Goal: Communication & Community: Answer question/provide support

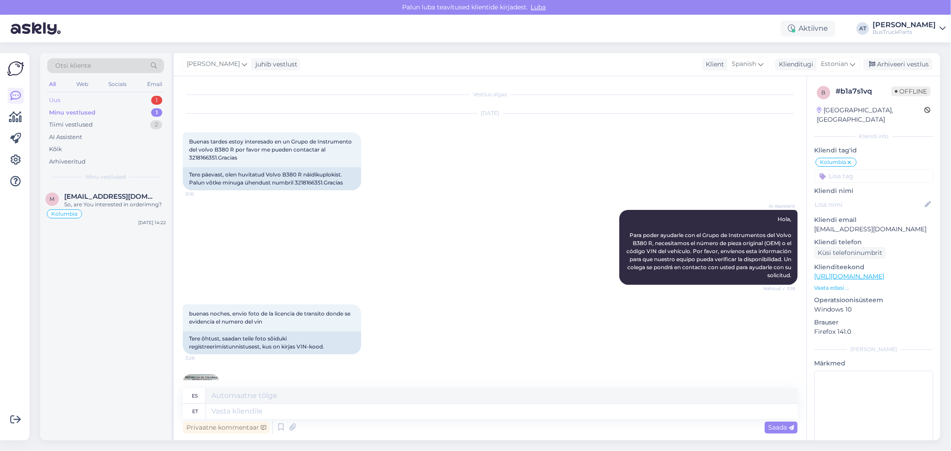
scroll to position [277, 0]
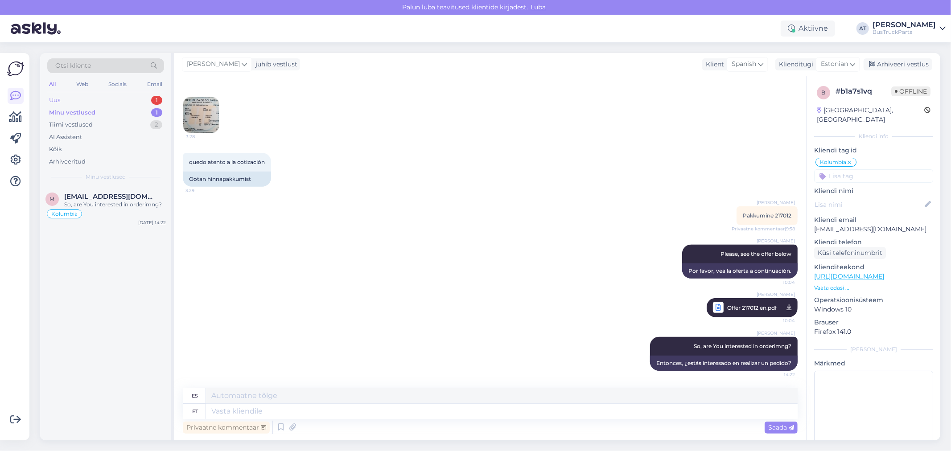
click at [95, 97] on div "Uus 1" at bounding box center [105, 100] width 117 height 12
click at [103, 194] on span "[EMAIL_ADDRESS][DOMAIN_NAME]" at bounding box center [110, 197] width 93 height 8
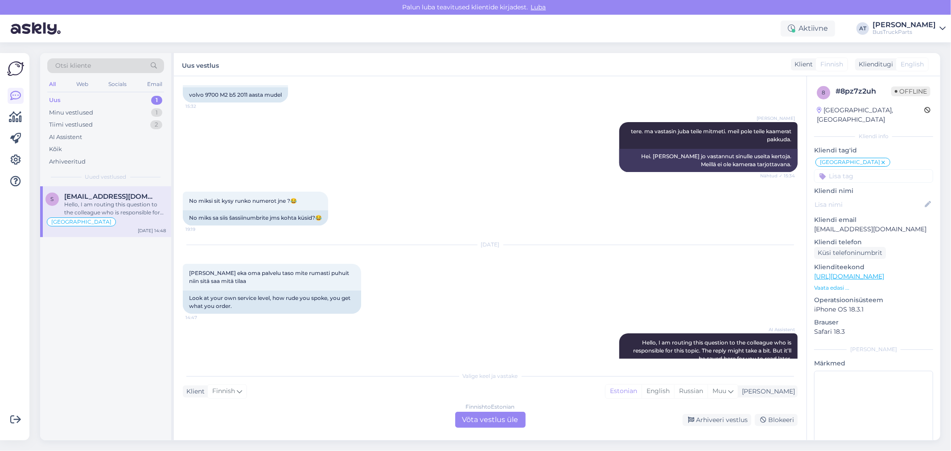
scroll to position [1020, 0]
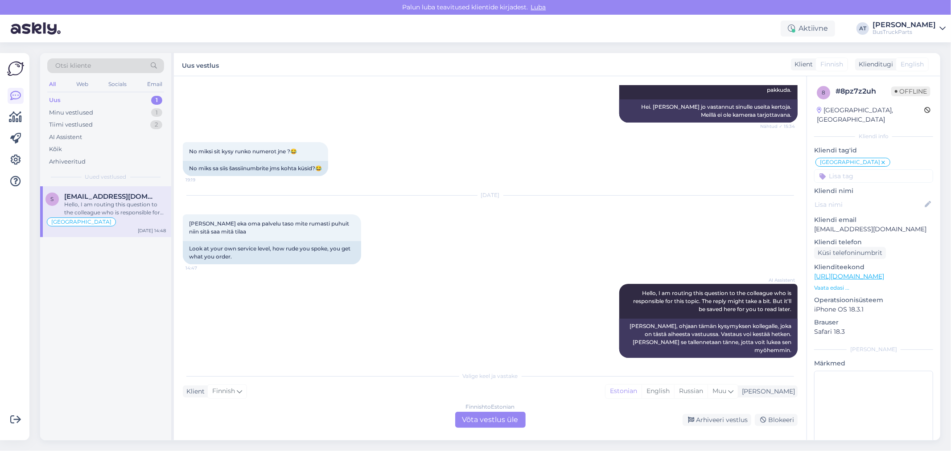
click at [517, 421] on div "Finnish to Estonian Võta vestlus üle" at bounding box center [490, 420] width 70 height 16
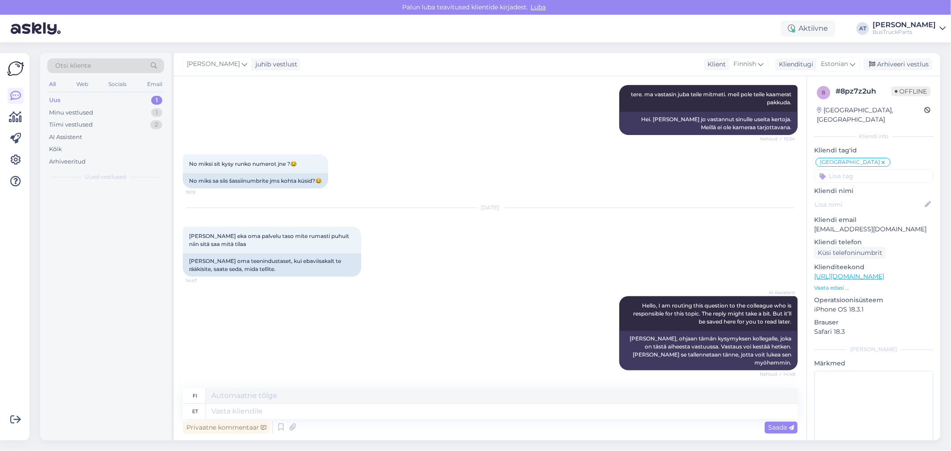
scroll to position [998, 0]
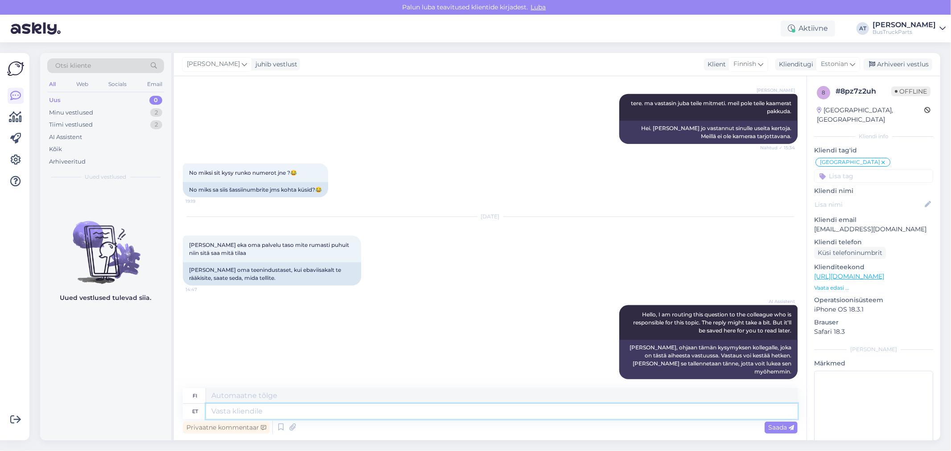
click at [432, 413] on textarea at bounding box center [502, 411] width 592 height 15
paste textarea "Where did you find rudeness on our part? We informed you that we do not have th…"
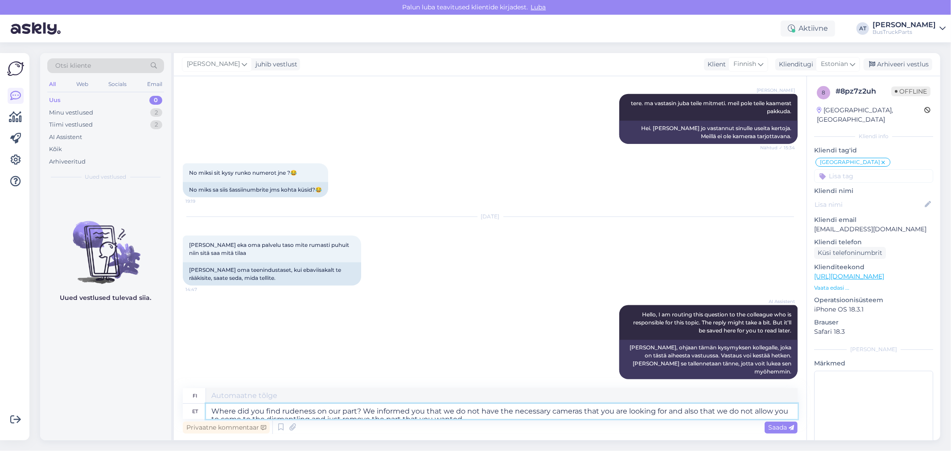
scroll to position [1006, 0]
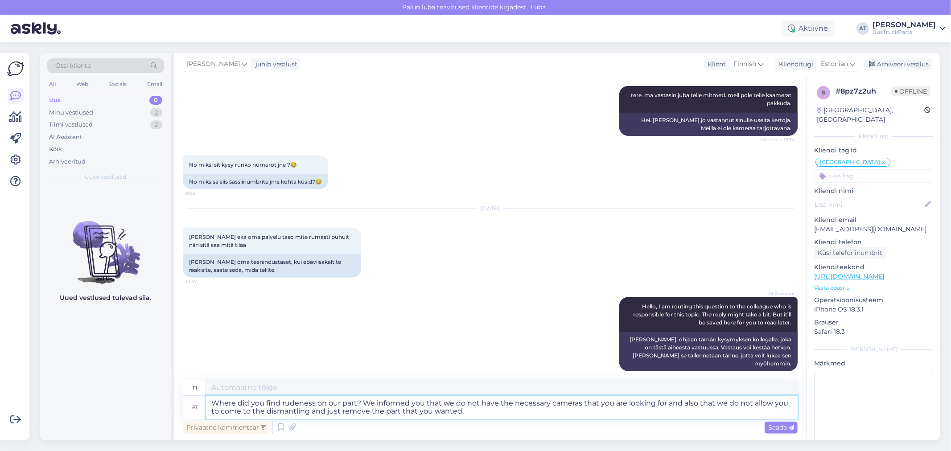
type textarea "Where did you find rudeness on our part? We informed you that we do not have th…"
type textarea "Missä kohtaa olet havainnut epäkohteliaisuutta meidän puoleltamme? Ilmoitimme s…"
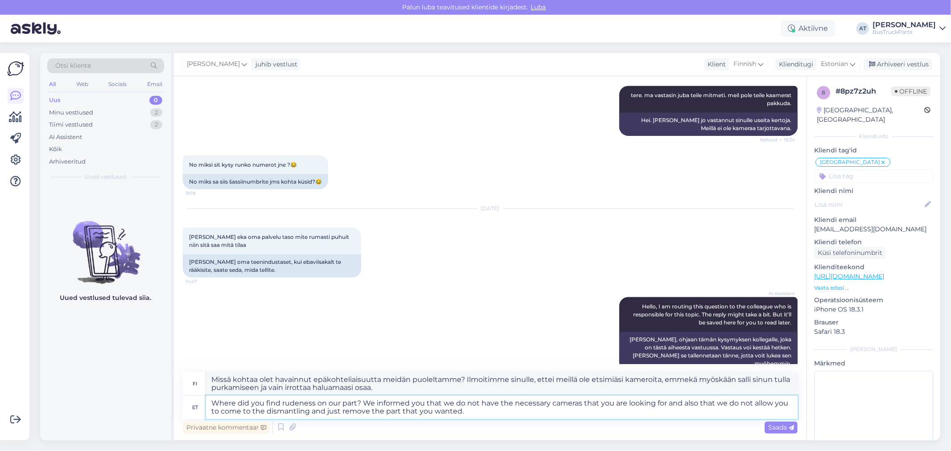
scroll to position [1014, 0]
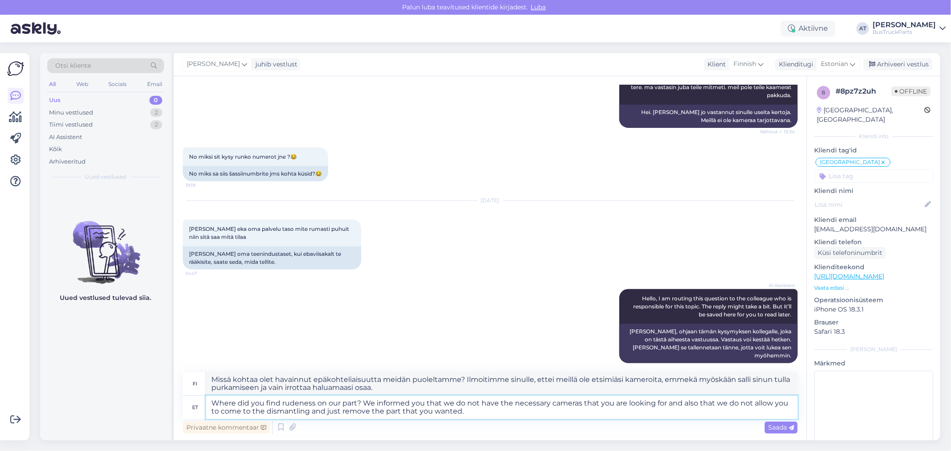
click at [497, 411] on textarea "Where did you find rudeness on our part? We informed you that we do not have th…" at bounding box center [502, 407] width 592 height 23
paste textarea "These are the rules of our company and you may like them or not, but this does …"
type textarea "Where did you find rudeness on our part? We informed you that we do not have th…"
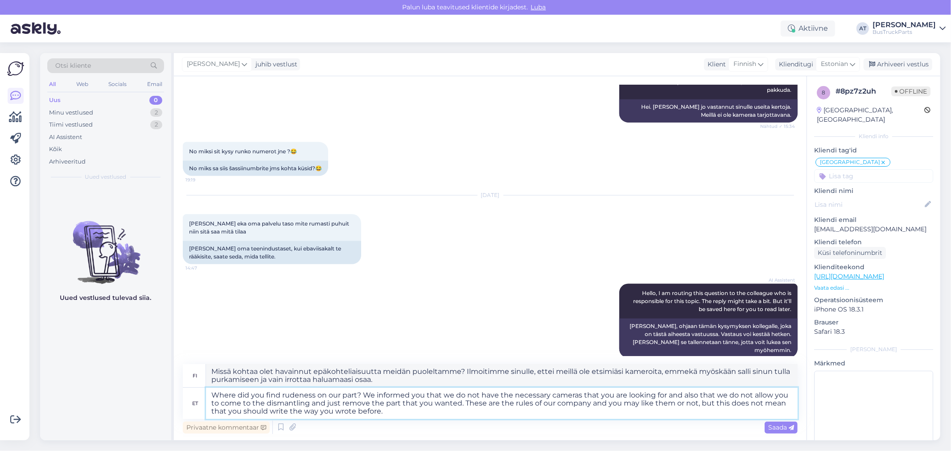
type textarea "Missä kohtaa näit meidän olevan töykeitä? Ilmoitimme sinulle, ettei meillä ole …"
click at [502, 412] on textarea "Where did you find rudeness on our part? We informed you that we do not have th…" at bounding box center [502, 403] width 592 height 31
type textarea "Where did you find rudeness on our part? We informed you that we do not have th…"
click at [779, 426] on span "Saada" at bounding box center [782, 428] width 26 height 8
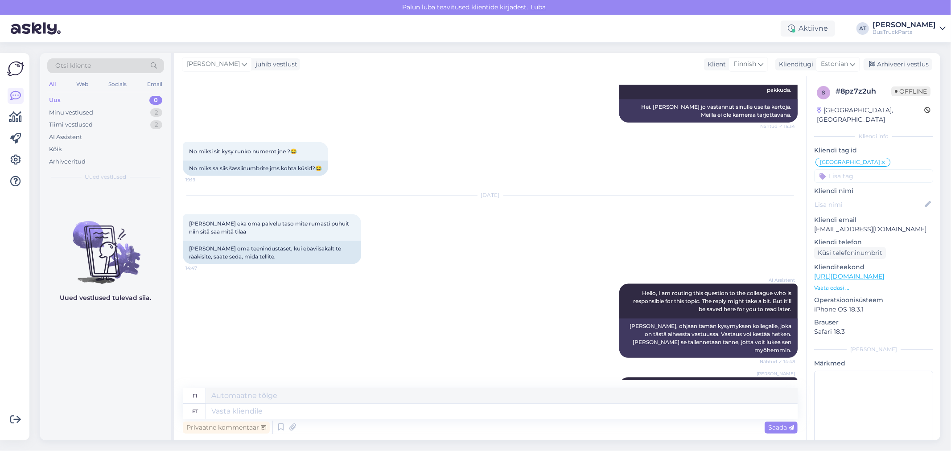
scroll to position [1140, 0]
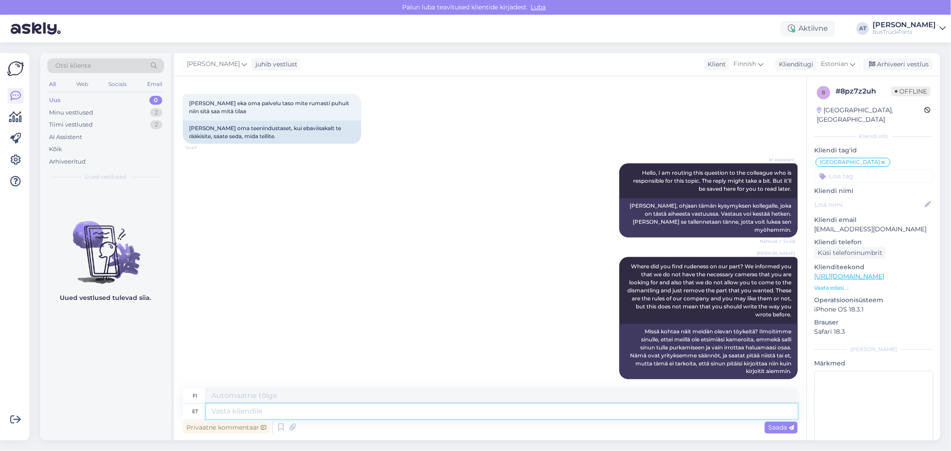
click at [373, 412] on textarea at bounding box center [502, 411] width 592 height 15
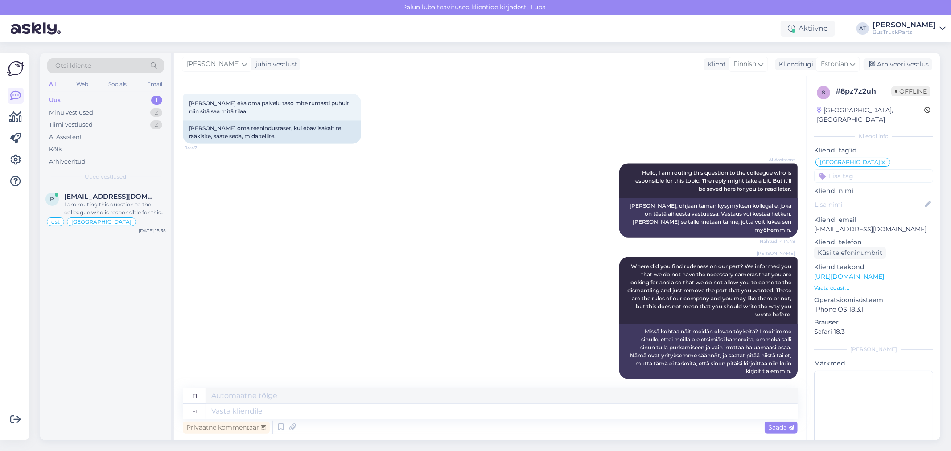
click at [126, 102] on div "Uus 1" at bounding box center [105, 100] width 117 height 12
click at [146, 95] on div "Uus 1" at bounding box center [105, 100] width 117 height 12
click at [109, 195] on span "[EMAIL_ADDRESS][DOMAIN_NAME]" at bounding box center [110, 197] width 93 height 8
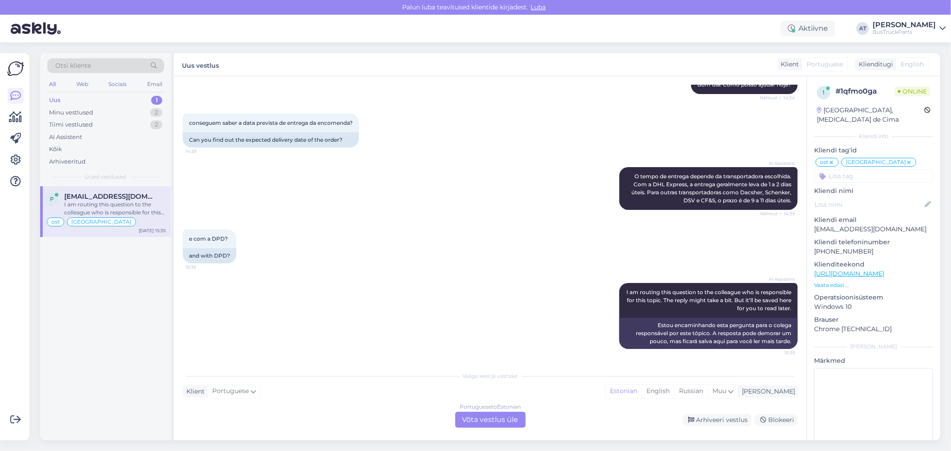
scroll to position [6059, 0]
drag, startPoint x: 219, startPoint y: 141, endPoint x: 359, endPoint y: 145, distance: 139.7
click at [359, 145] on div "Can you find out the expected delivery date of the order?" at bounding box center [271, 139] width 176 height 15
click at [216, 256] on div "and with DPD?" at bounding box center [210, 255] width 54 height 15
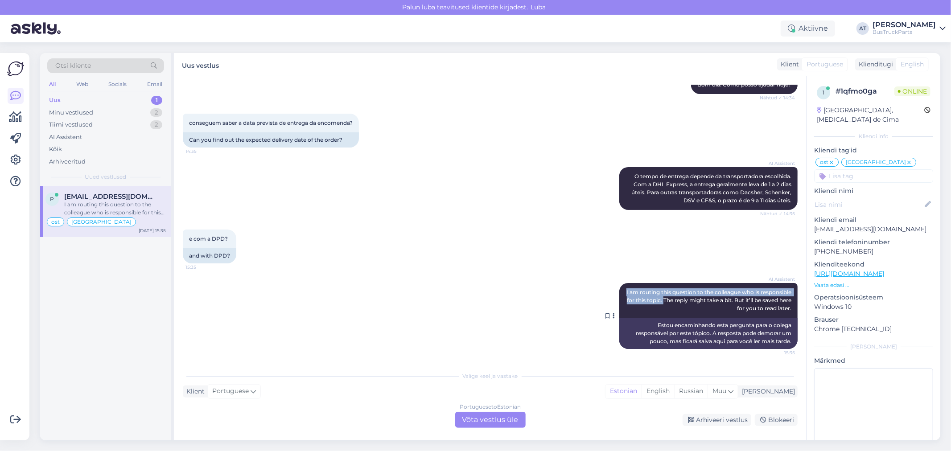
drag, startPoint x: 645, startPoint y: 293, endPoint x: 694, endPoint y: 302, distance: 49.5
click at [694, 302] on div "AI Assistent I am routing this question to the colleague who is responsible for…" at bounding box center [709, 300] width 178 height 35
click at [194, 255] on div "and with DPD?" at bounding box center [210, 255] width 54 height 15
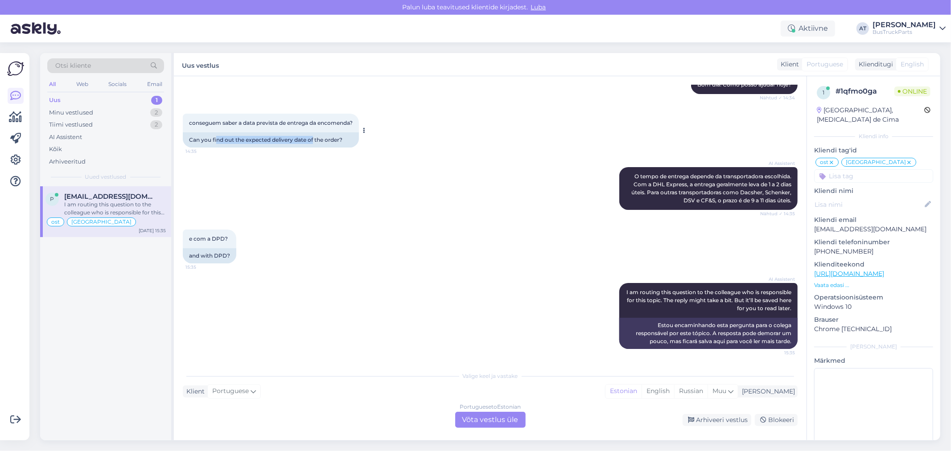
drag, startPoint x: 217, startPoint y: 139, endPoint x: 314, endPoint y: 136, distance: 96.4
click at [314, 136] on div "Can you find out the expected delivery date of the order?" at bounding box center [271, 139] width 176 height 15
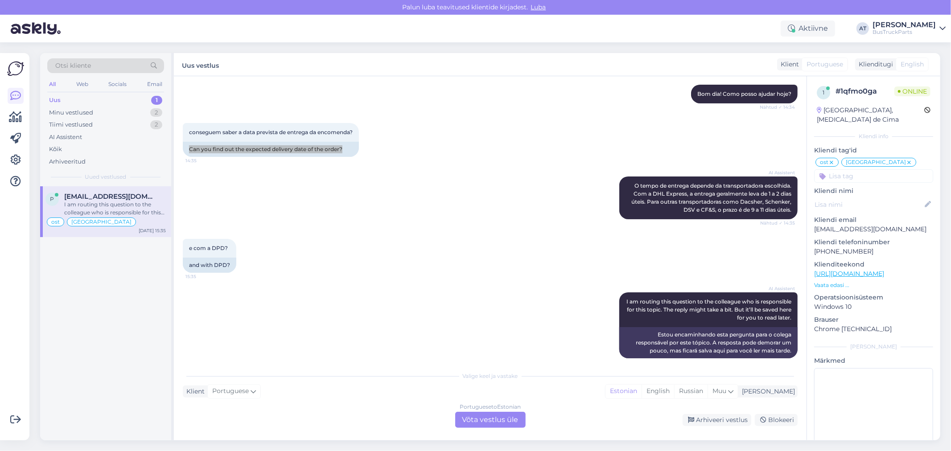
scroll to position [5761, 0]
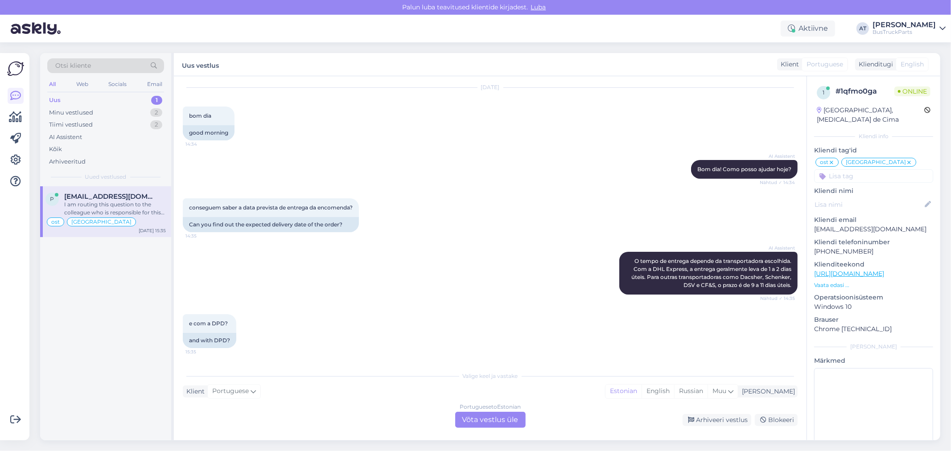
click at [762, 29] on div "Obrigado pelo seu pedido! Número de rastreamento DPD 05605564914015" at bounding box center [728, 17] width 140 height 23
click at [761, 29] on div "Obrigado pelo seu pedido! Número de rastreamento DPD 05605564914015" at bounding box center [728, 17] width 140 height 23
copy div "05605564914015"
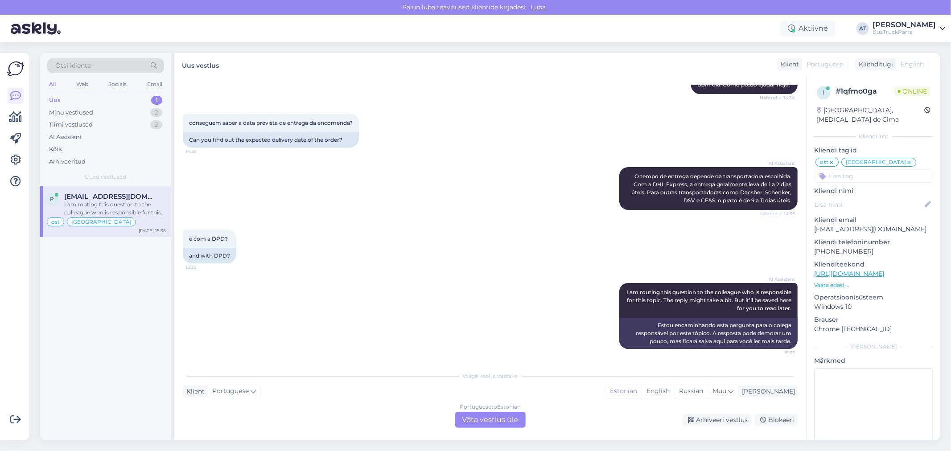
scroll to position [6059, 0]
click at [496, 418] on div "Portuguese to Estonian Võta vestlus üle" at bounding box center [490, 420] width 70 height 16
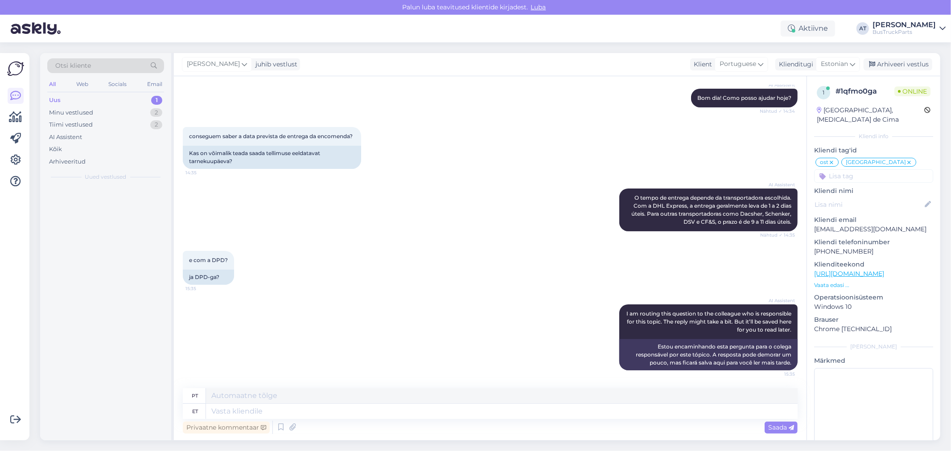
scroll to position [6045, 0]
click at [511, 413] on textarea at bounding box center [502, 411] width 592 height 15
type textarea "*"
type textarea "The p"
type textarea "O"
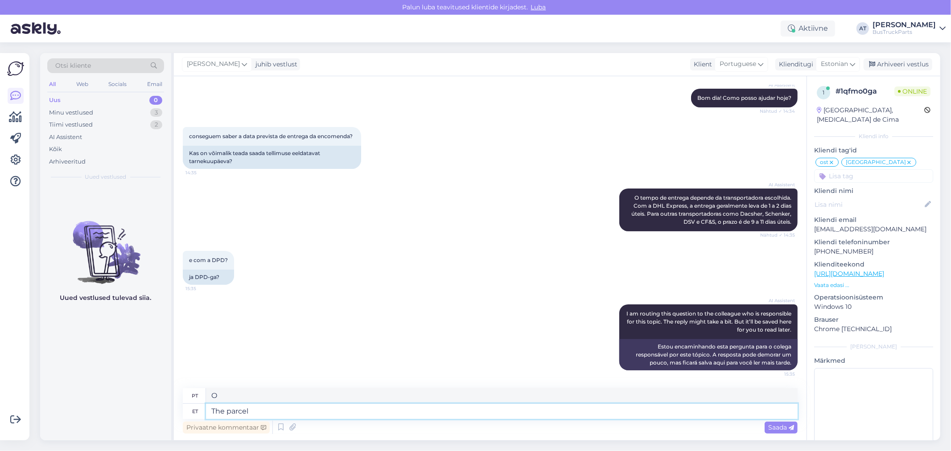
type textarea "The parcel i"
type textarea "A parcela"
type textarea "The parcel is"
type textarea "A parcela é"
type textarea "The parcel is in t"
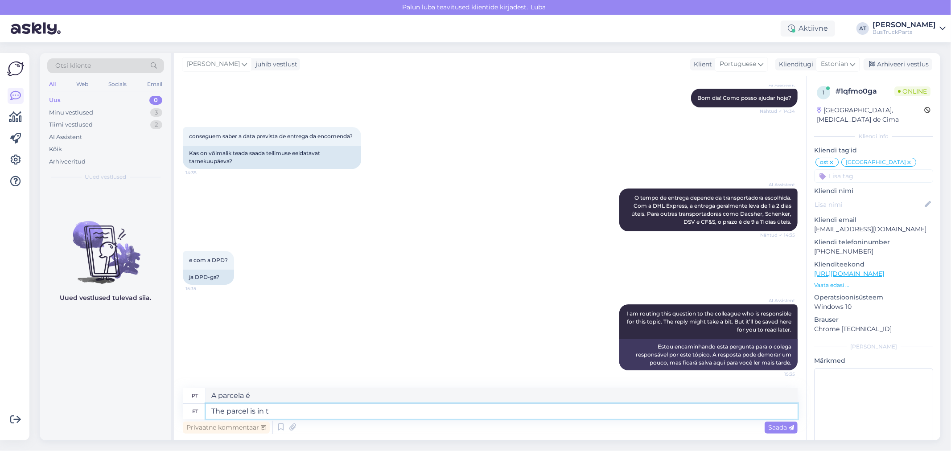
type textarea "A encomenda está em"
type textarea "The parcel is in trans"
type textarea "A encomenda está em trânsito."
type textarea "The parcel is in transit"
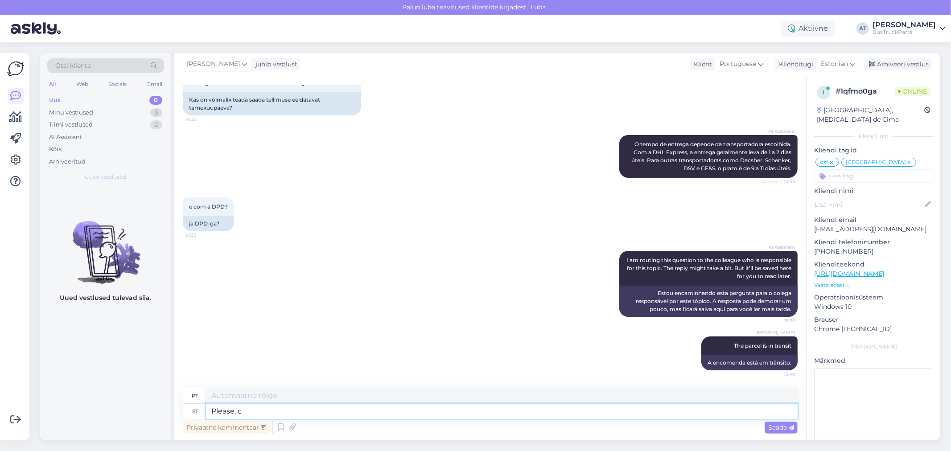
type textarea "Please, ch"
type textarea "Por favor,"
type textarea "Please, check"
type textarea "Por favor, verifique."
type textarea "Please, check tracking num"
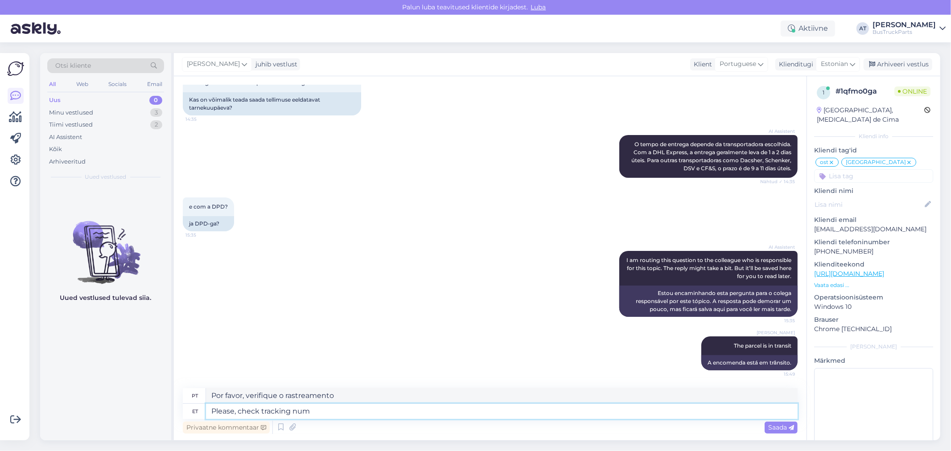
type textarea "Por favor, verifique o número de rastreamento"
click at [368, 406] on textarea "Please, check tracking nummber" at bounding box center [502, 411] width 592 height 15
paste textarea "[URL][DOMAIN_NAME]"
type textarea "Please, check tracking nummber [URL][DOMAIN_NAME]"
click at [784, 425] on span "Saada" at bounding box center [782, 428] width 26 height 8
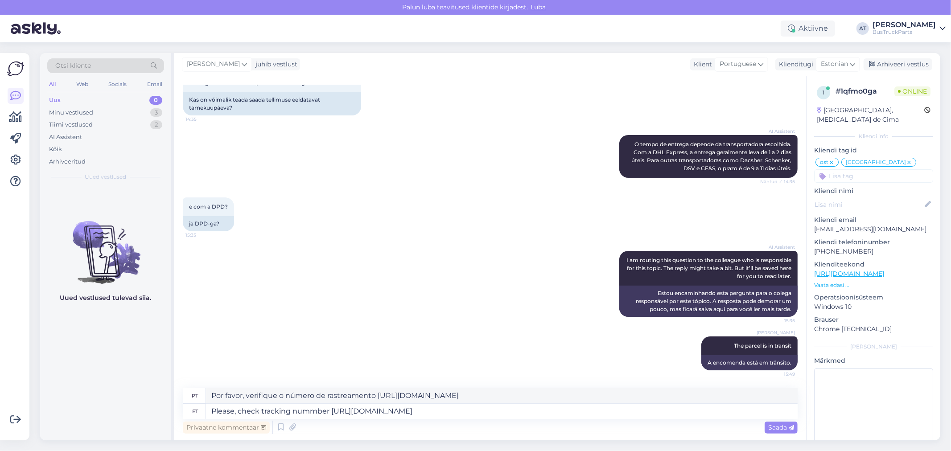
type textarea "Por favor, verifique o número de rastreamento"
click at [783, 429] on span "Saada" at bounding box center [782, 428] width 26 height 8
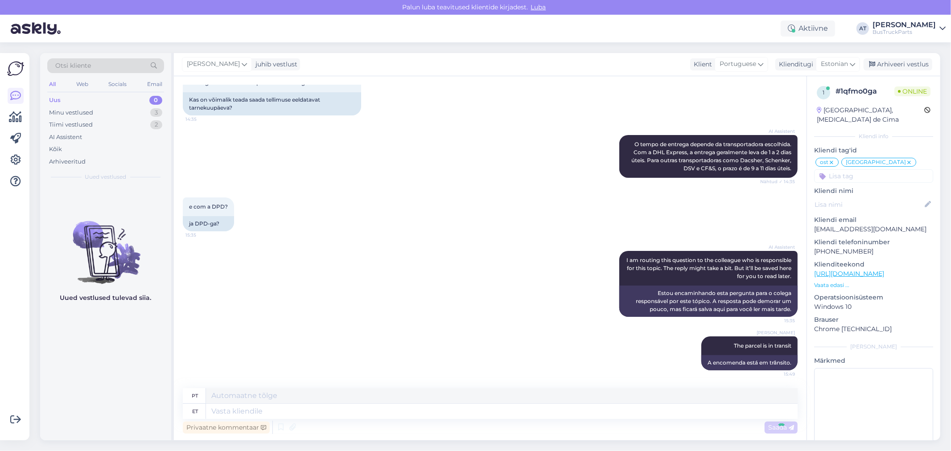
scroll to position [6169, 0]
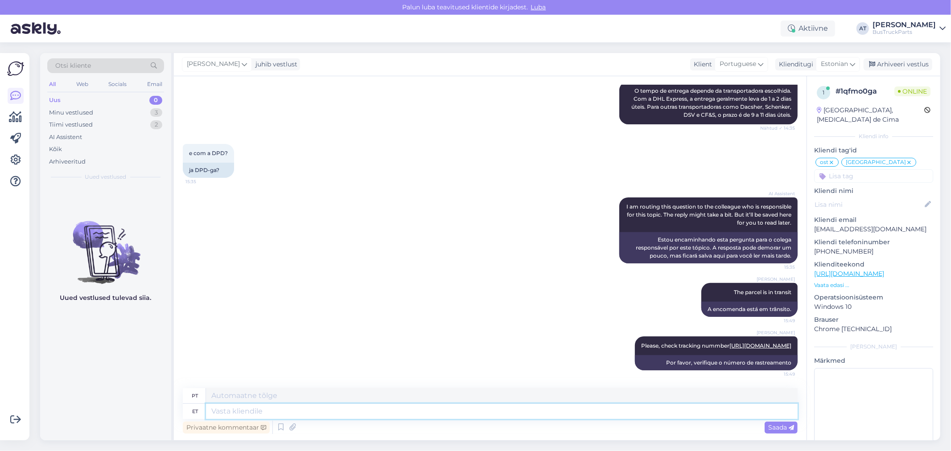
click at [730, 412] on textarea at bounding box center [502, 411] width 592 height 15
type textarea "I"
type textarea "EU"
type textarea "I guess it"
type textarea "Eu acho"
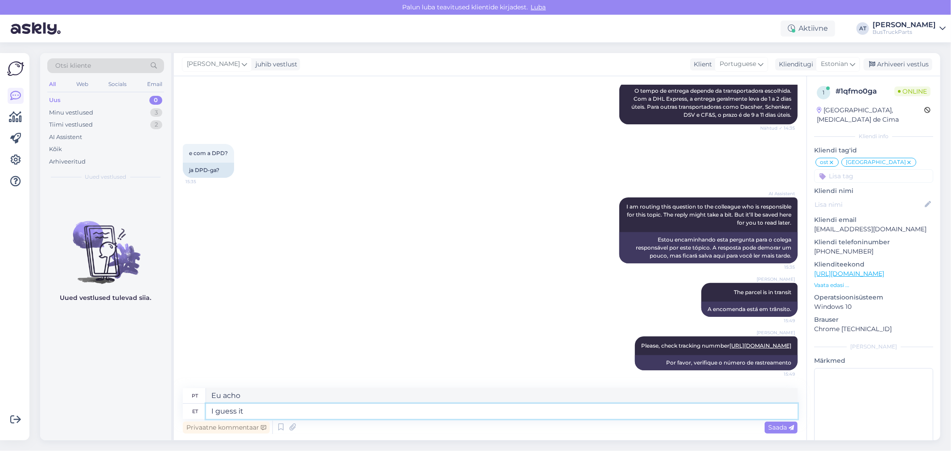
type textarea "I guess it w"
type textarea "Eu acho que sim."
type textarea "I guess it will be"
type textarea "Eu acho que sim"
type textarea "I guess it will be"
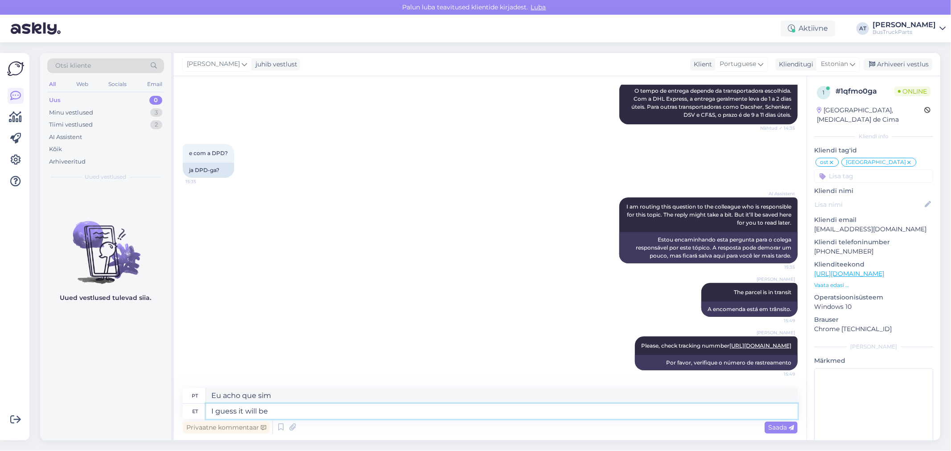
type textarea "Eu acho que será"
type textarea "I guess it will"
type textarea "Eu acho que sim"
type textarea "I guess it will arrive"
type textarea "Acho que vai chegar."
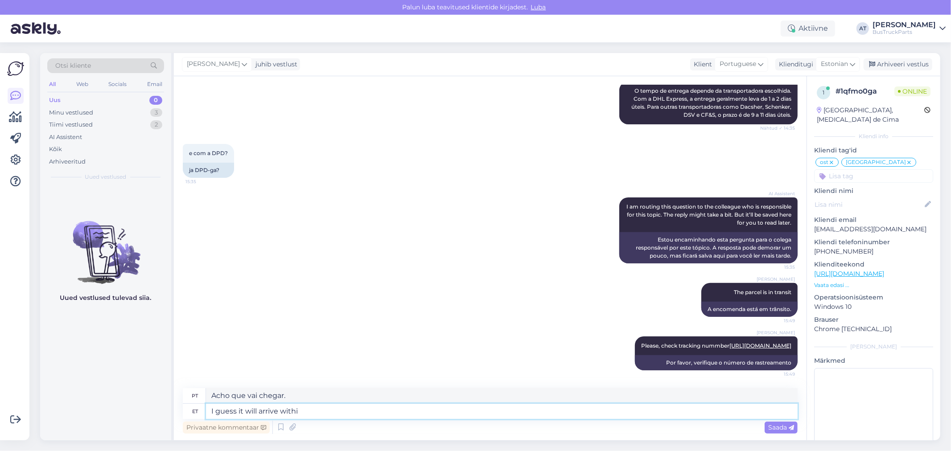
type textarea "I guess it will arrive within"
type textarea "Acho que chegará dentro de"
type textarea "I guess it will arrive within 3-4 d"
type textarea "Acho que chegará em 3-4"
type textarea "I guess it will arrive within 3-4 days"
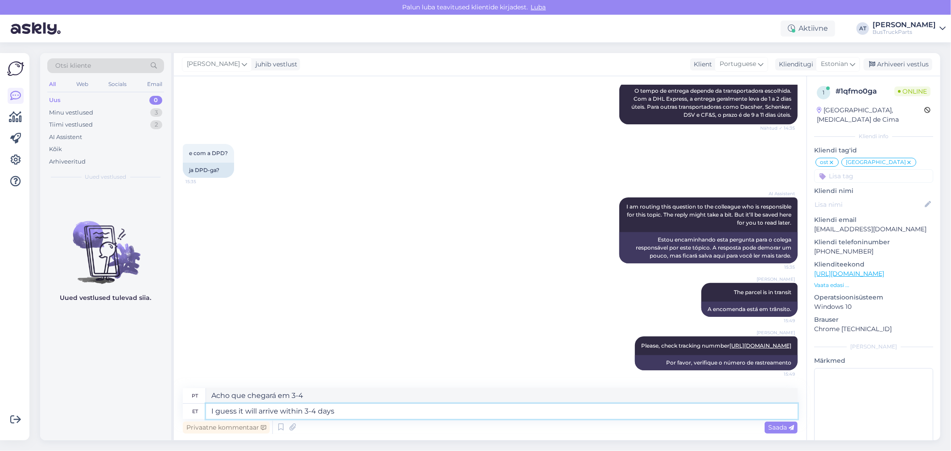
type textarea "Acredito que chegará em 3-4 dias"
